Goal: Register for event/course

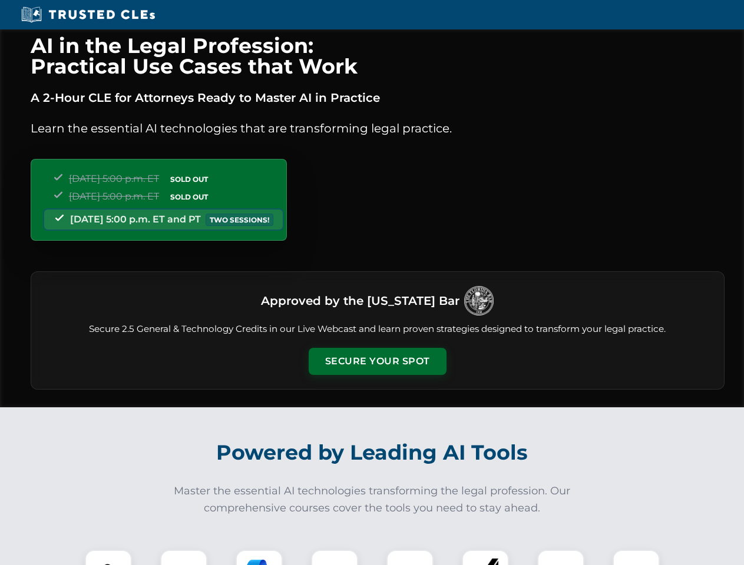
click at [377, 361] on button "Secure Your Spot" at bounding box center [377, 361] width 138 height 27
click at [108, 558] on img at bounding box center [108, 573] width 34 height 34
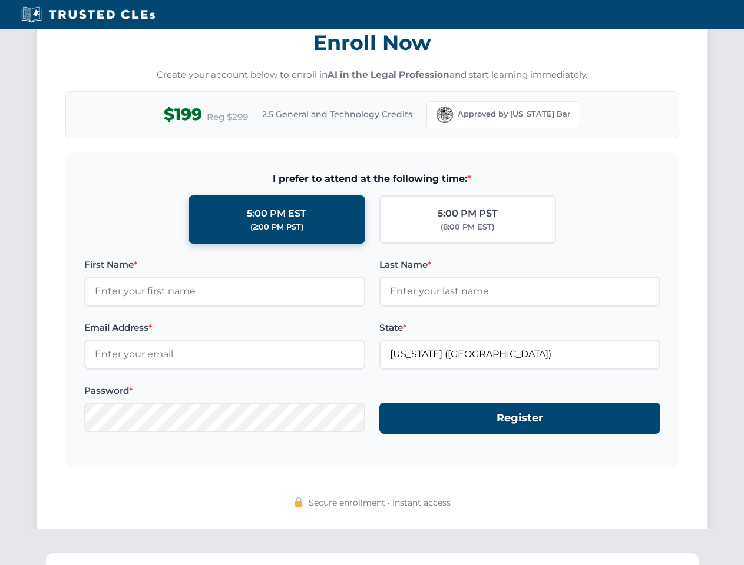
scroll to position [1156, 0]
